Goal: Information Seeking & Learning: Find contact information

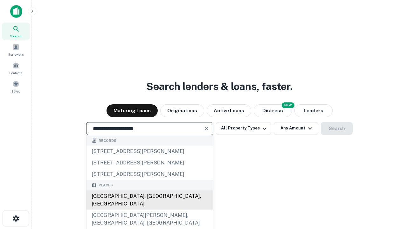
click at [150, 210] on div "[GEOGRAPHIC_DATA], [GEOGRAPHIC_DATA], [GEOGRAPHIC_DATA]" at bounding box center [150, 200] width 127 height 19
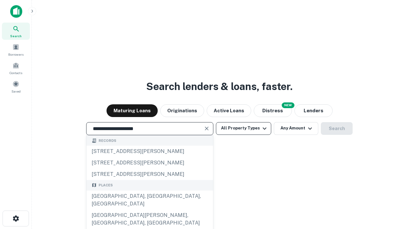
type input "**********"
click at [244, 128] on button "All Property Types" at bounding box center [243, 128] width 55 height 13
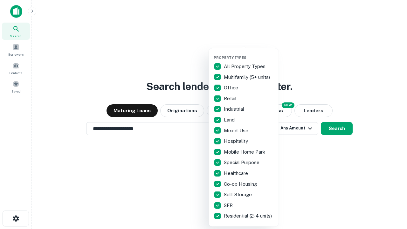
click at [249, 53] on button "button" at bounding box center [249, 53] width 70 height 0
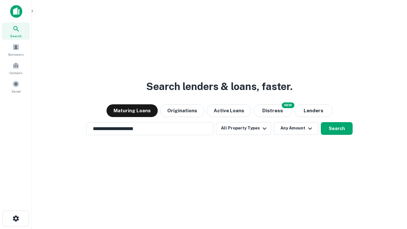
scroll to position [10, 0]
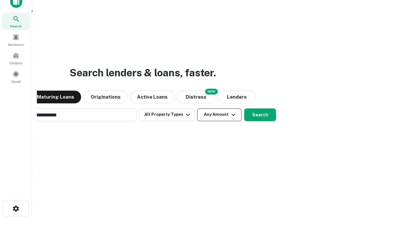
click at [197, 109] on button "Any Amount" at bounding box center [219, 115] width 45 height 13
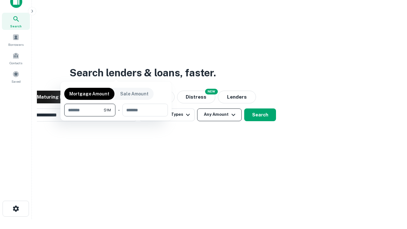
scroll to position [10, 0]
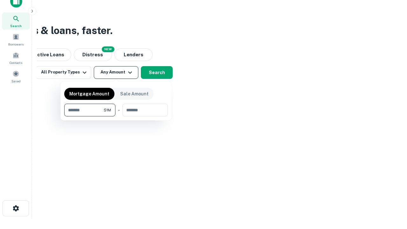
type input "*******"
click at [116, 116] on button "button" at bounding box center [116, 116] width 104 height 0
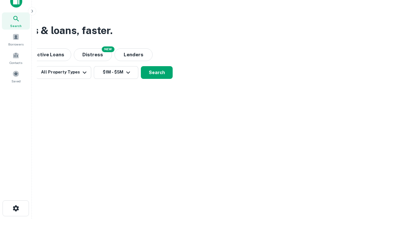
scroll to position [4, 117]
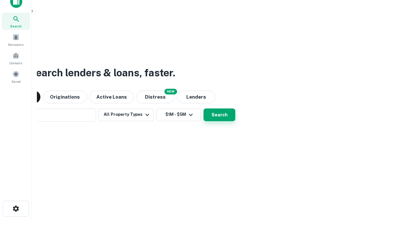
click at [204, 109] on button "Search" at bounding box center [220, 115] width 32 height 13
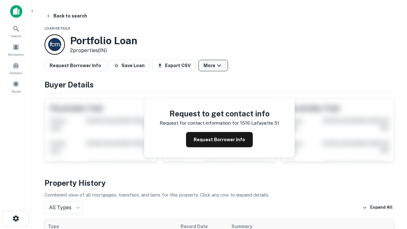
click at [213, 66] on button "More" at bounding box center [214, 65] width 30 height 11
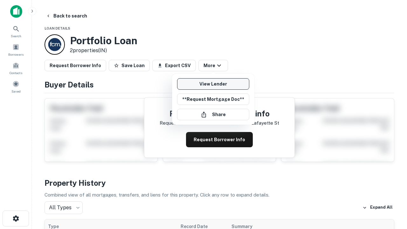
click at [213, 84] on link "View Lender" at bounding box center [213, 83] width 72 height 11
